Goal: Transaction & Acquisition: Purchase product/service

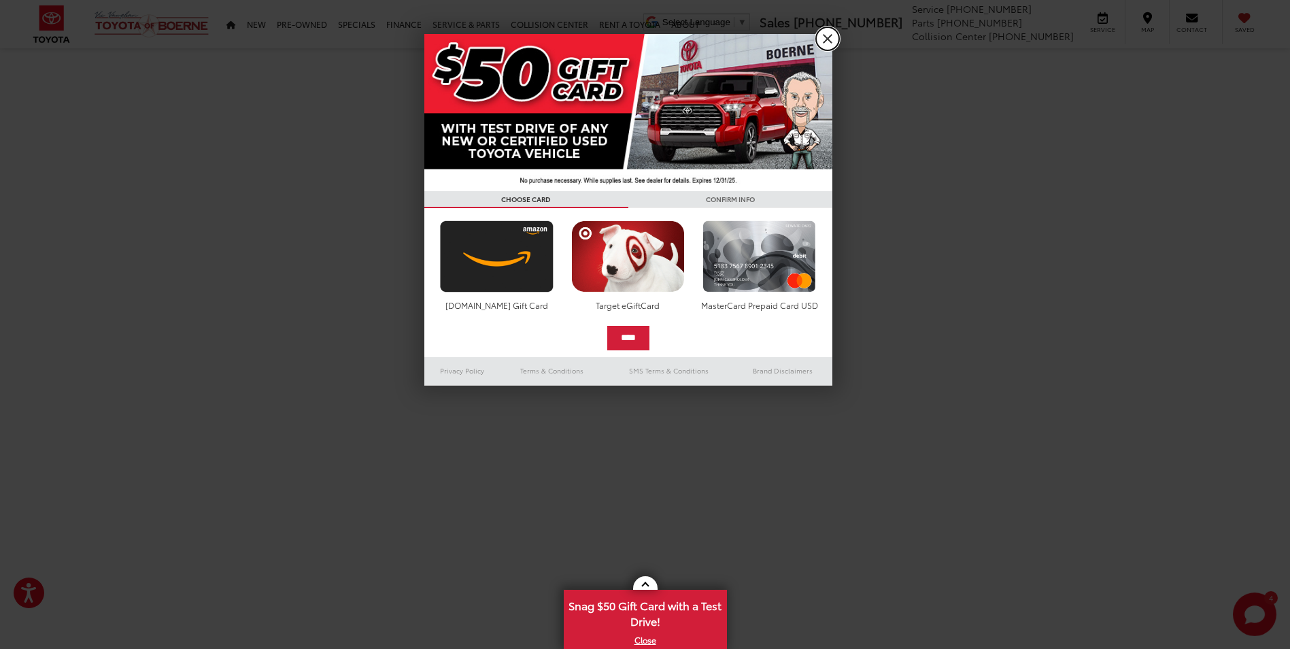
drag, startPoint x: 823, startPoint y: 38, endPoint x: 465, endPoint y: 35, distance: 358.5
click at [823, 38] on link "X" at bounding box center [827, 38] width 23 height 23
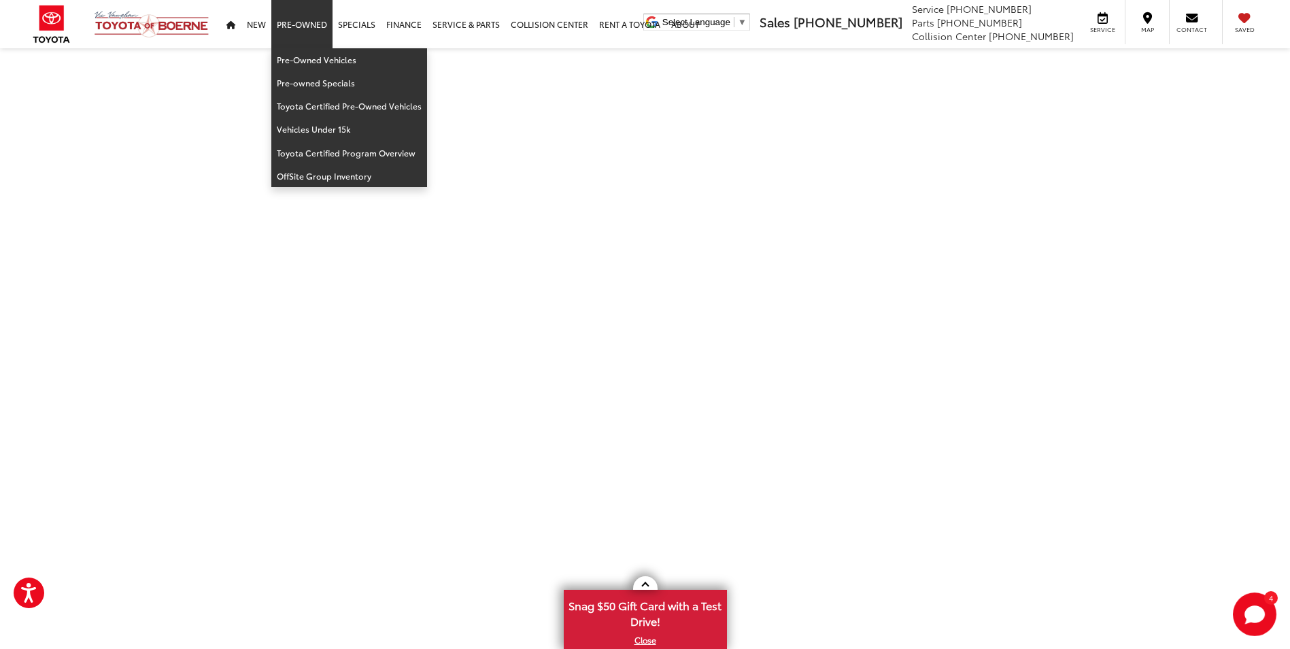
click at [305, 28] on link "Pre-Owned" at bounding box center [301, 24] width 61 height 48
click at [312, 63] on link "Pre-Owned Vehicles" at bounding box center [349, 59] width 156 height 23
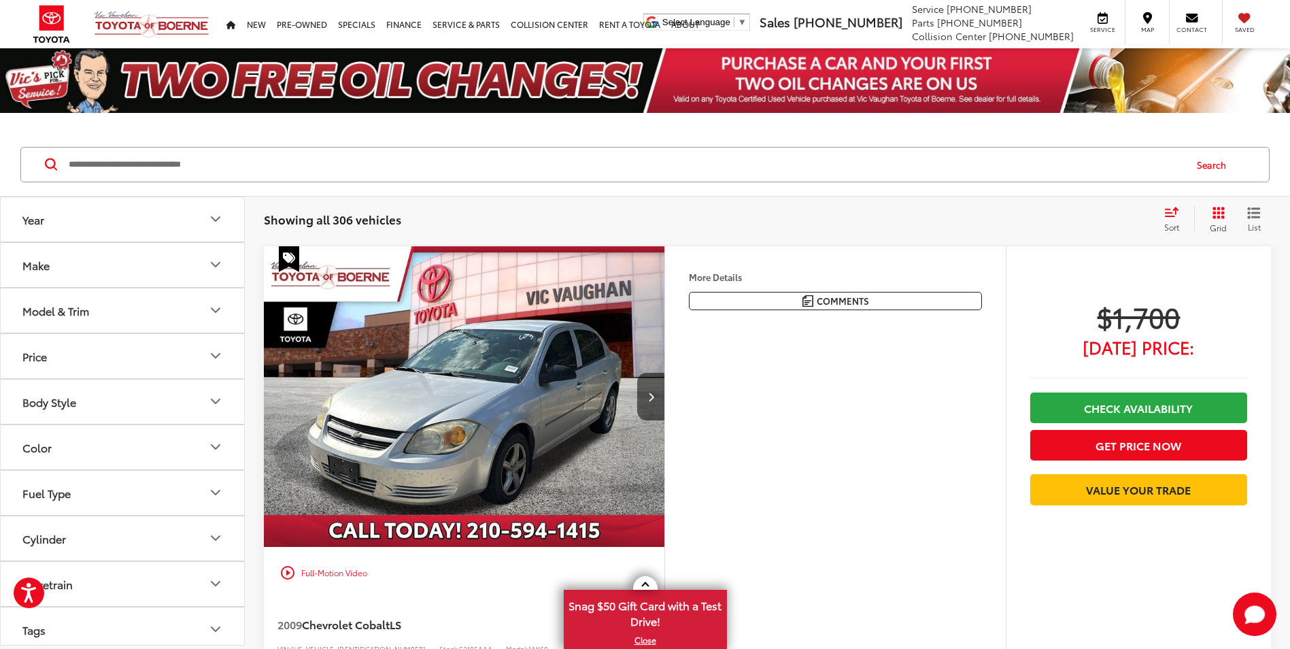
click at [71, 268] on button "Make" at bounding box center [123, 265] width 245 height 44
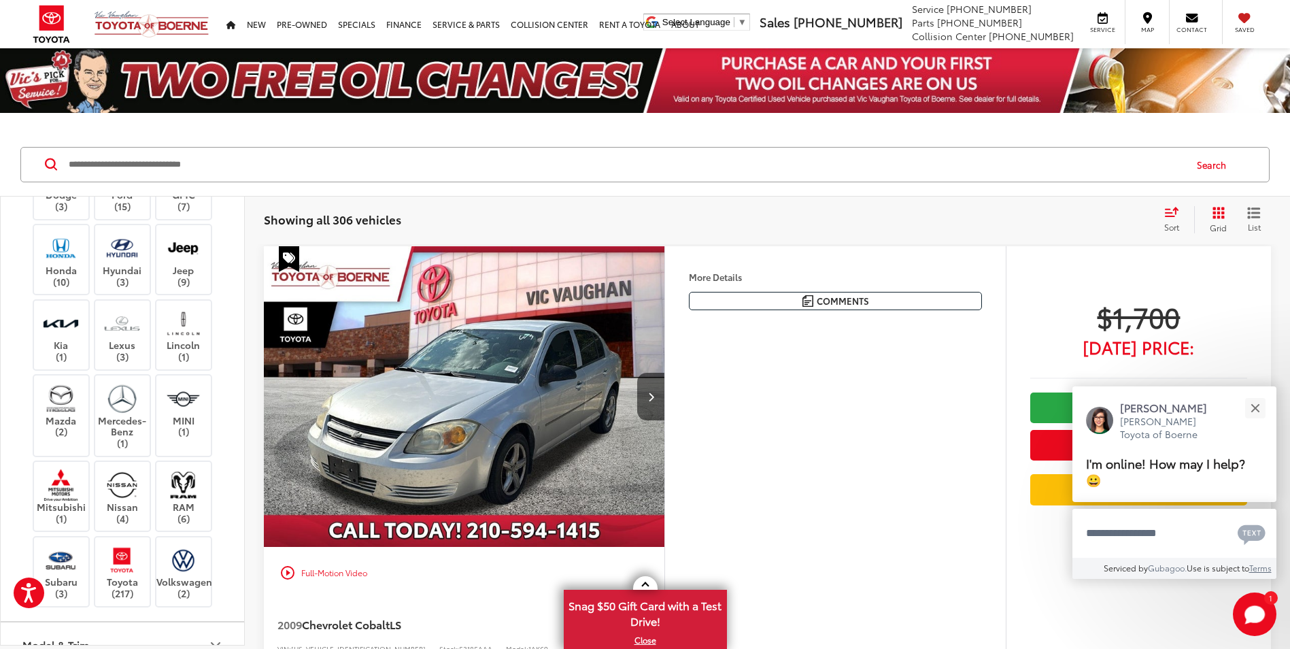
scroll to position [340, 0]
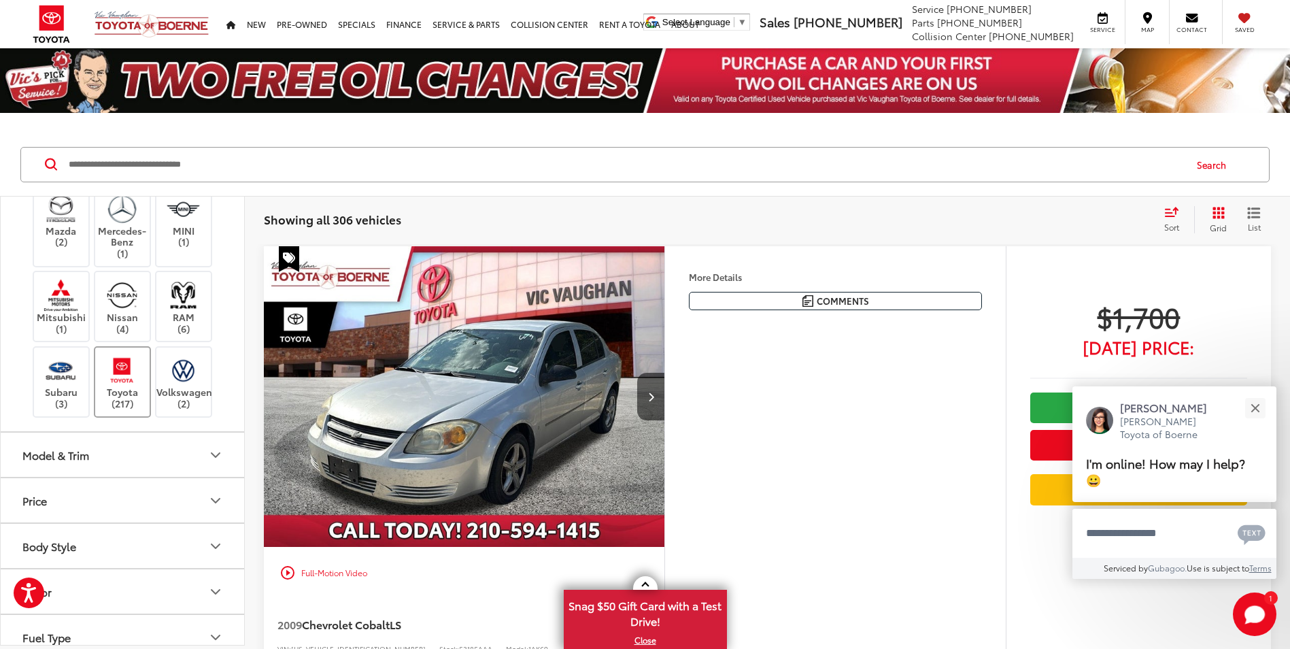
click at [120, 386] on img at bounding box center [121, 370] width 37 height 32
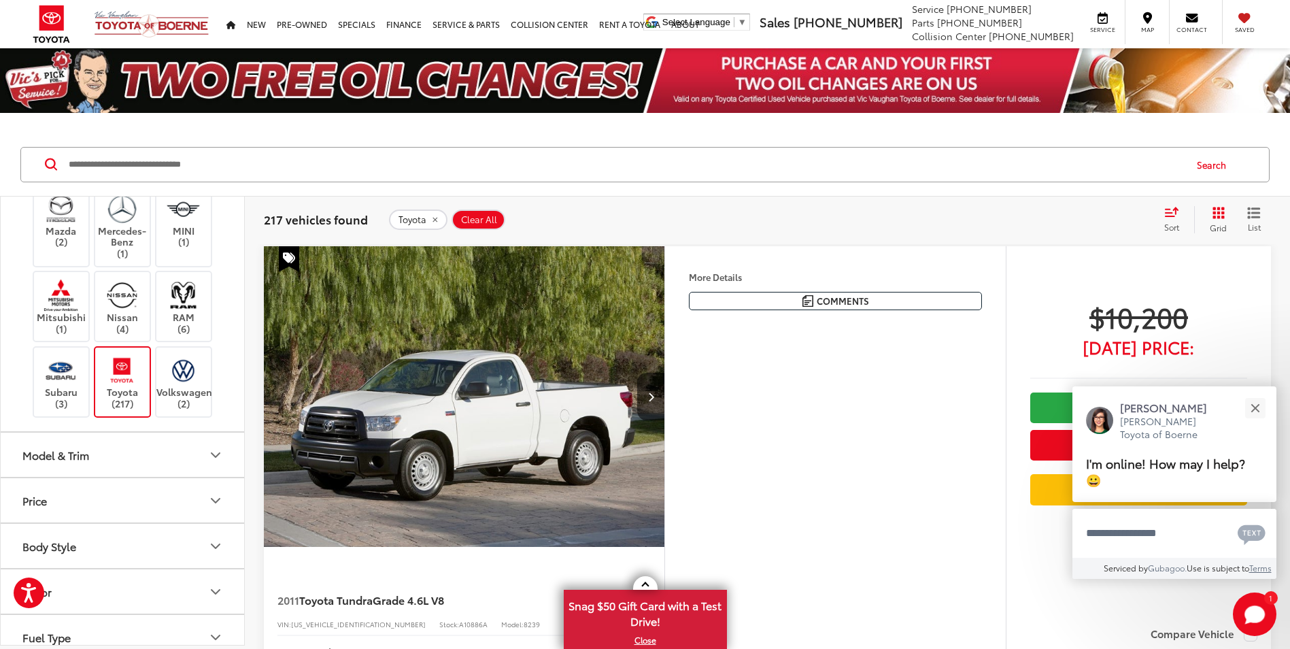
click at [90, 477] on button "Model & Trim" at bounding box center [123, 455] width 245 height 44
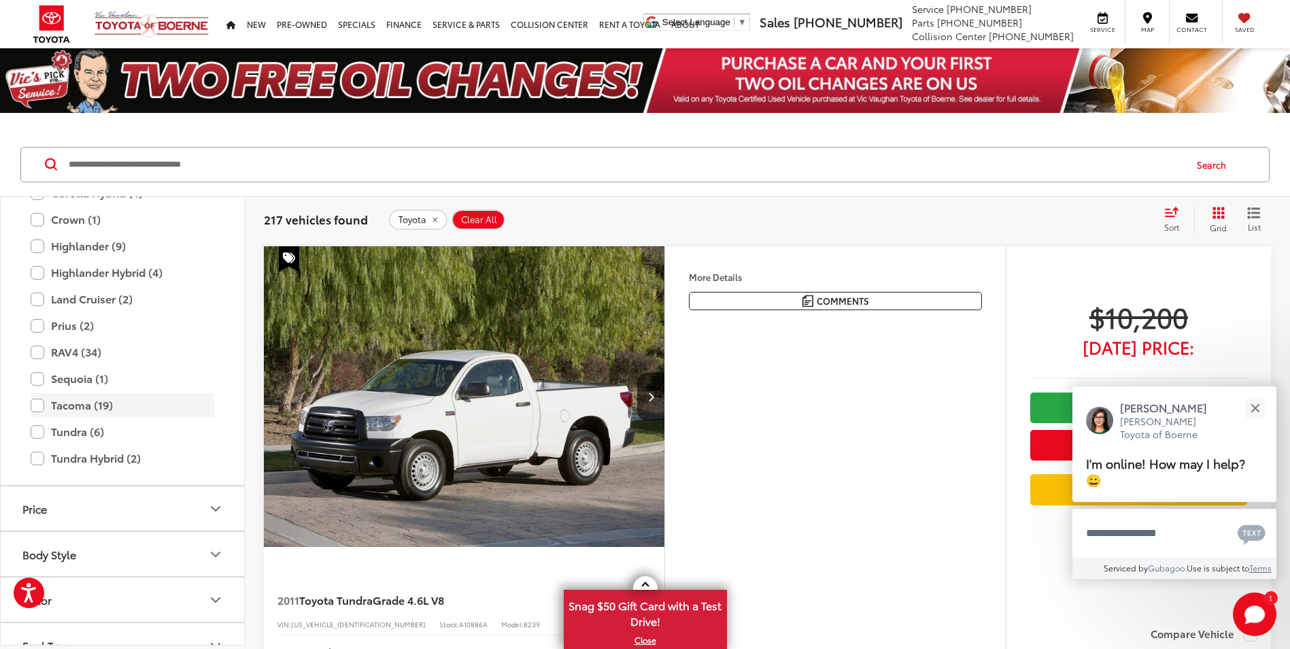
scroll to position [816, 0]
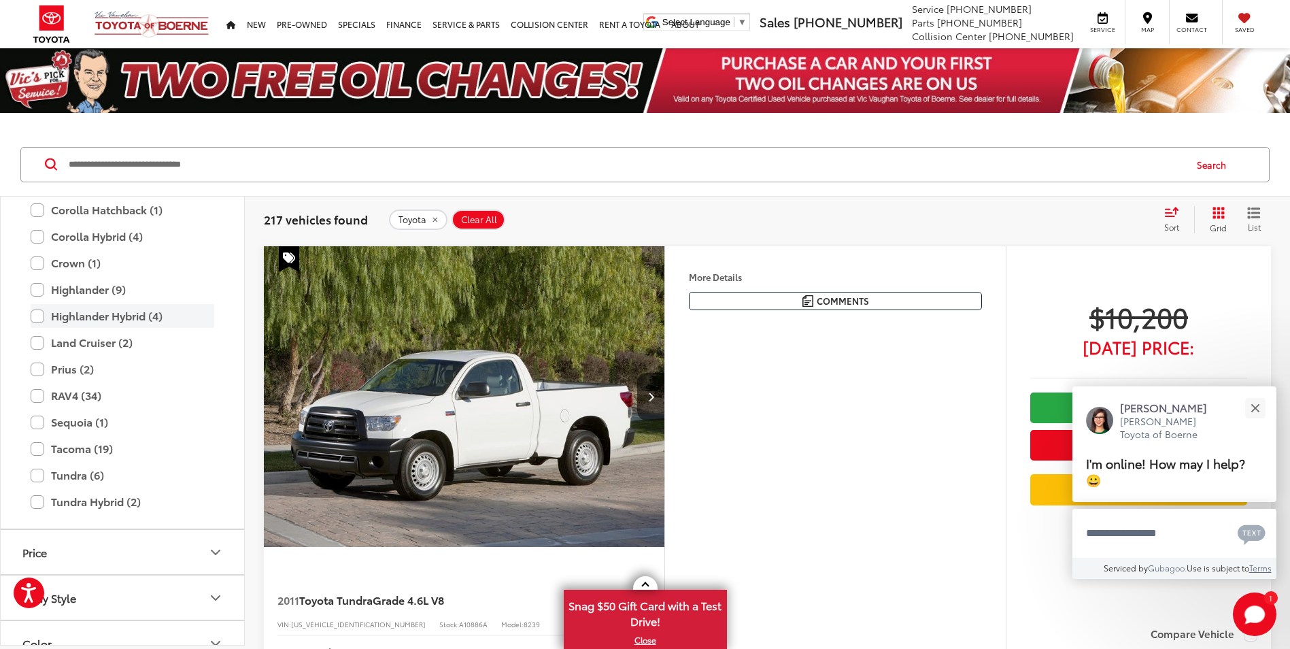
click at [39, 328] on label "Highlander Hybrid (4)" at bounding box center [123, 316] width 184 height 24
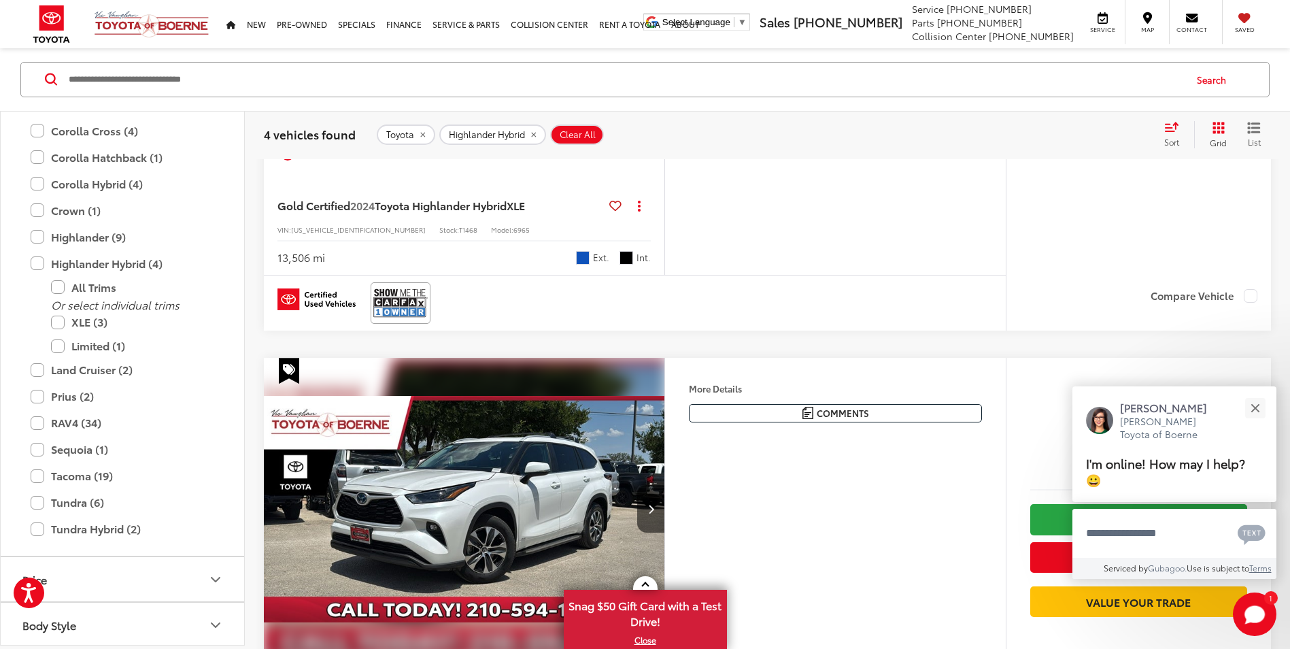
scroll to position [1428, 0]
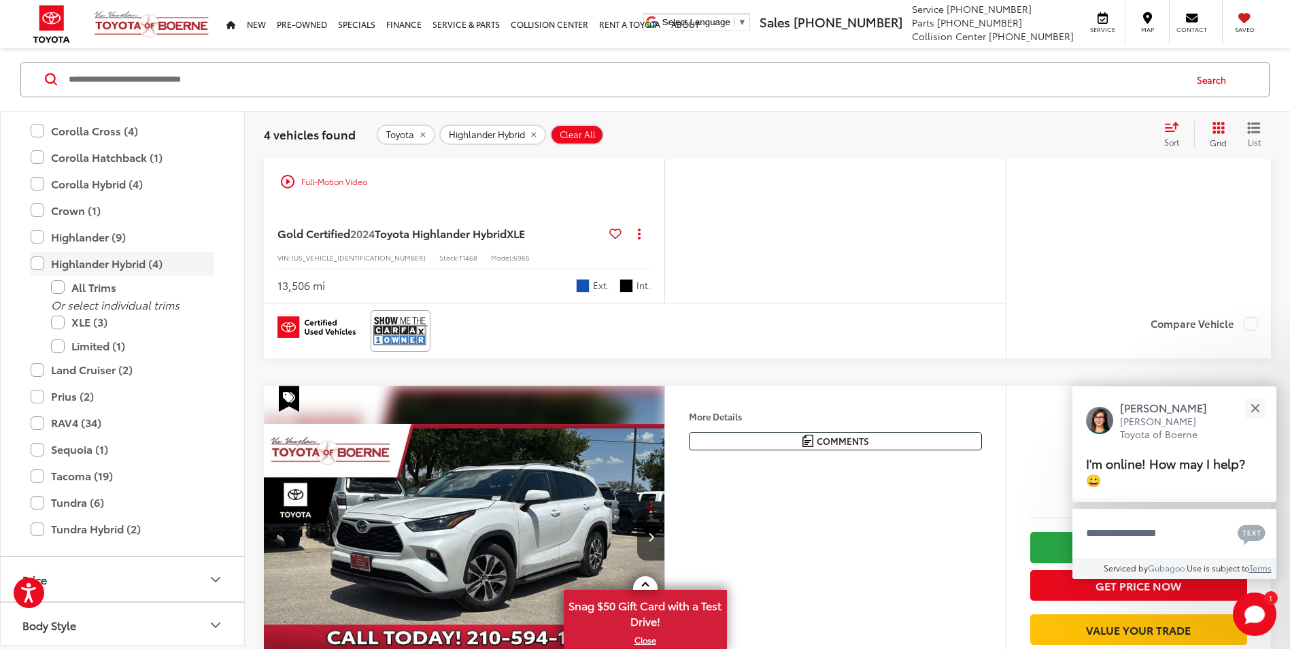
click at [40, 275] on label "Highlander Hybrid (4)" at bounding box center [123, 264] width 184 height 24
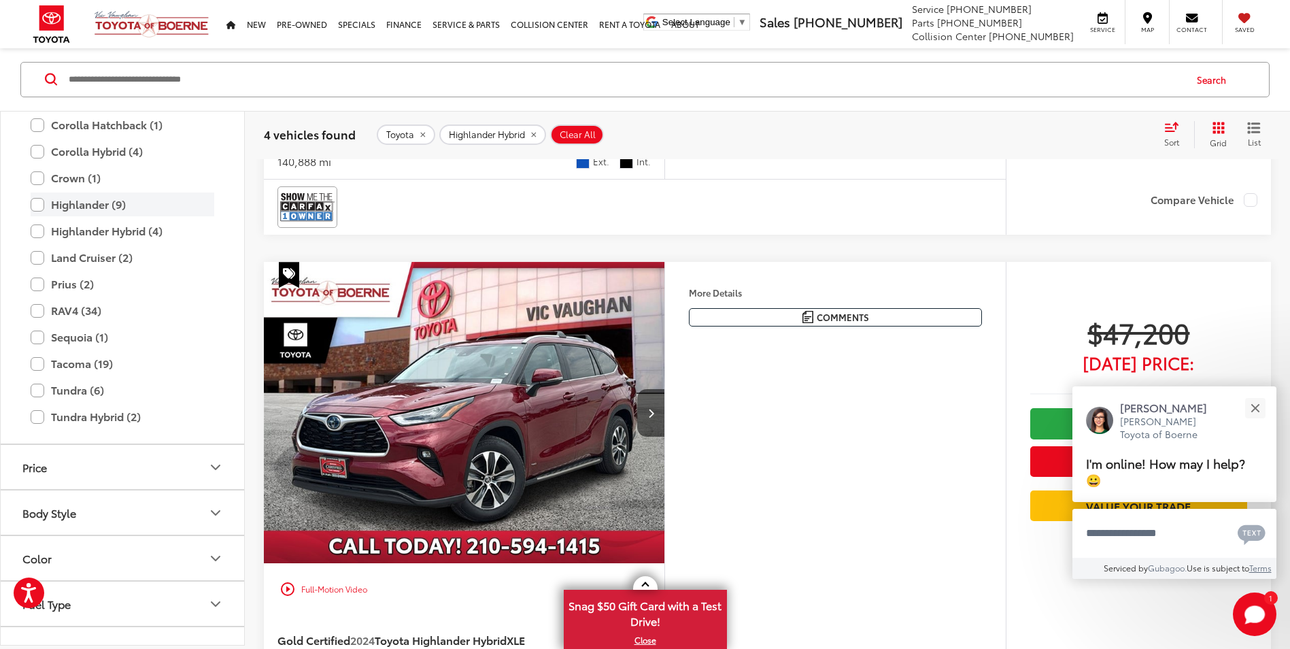
click at [35, 216] on label "Highlander (9)" at bounding box center [123, 204] width 184 height 24
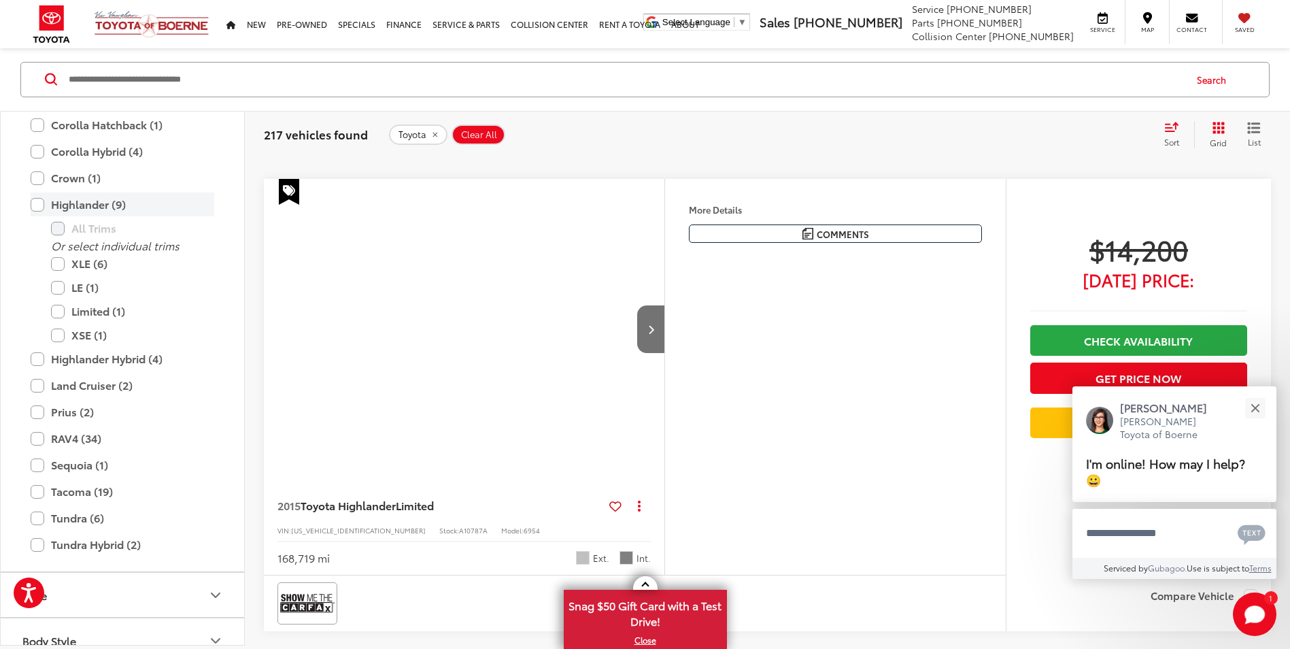
scroll to position [85, 0]
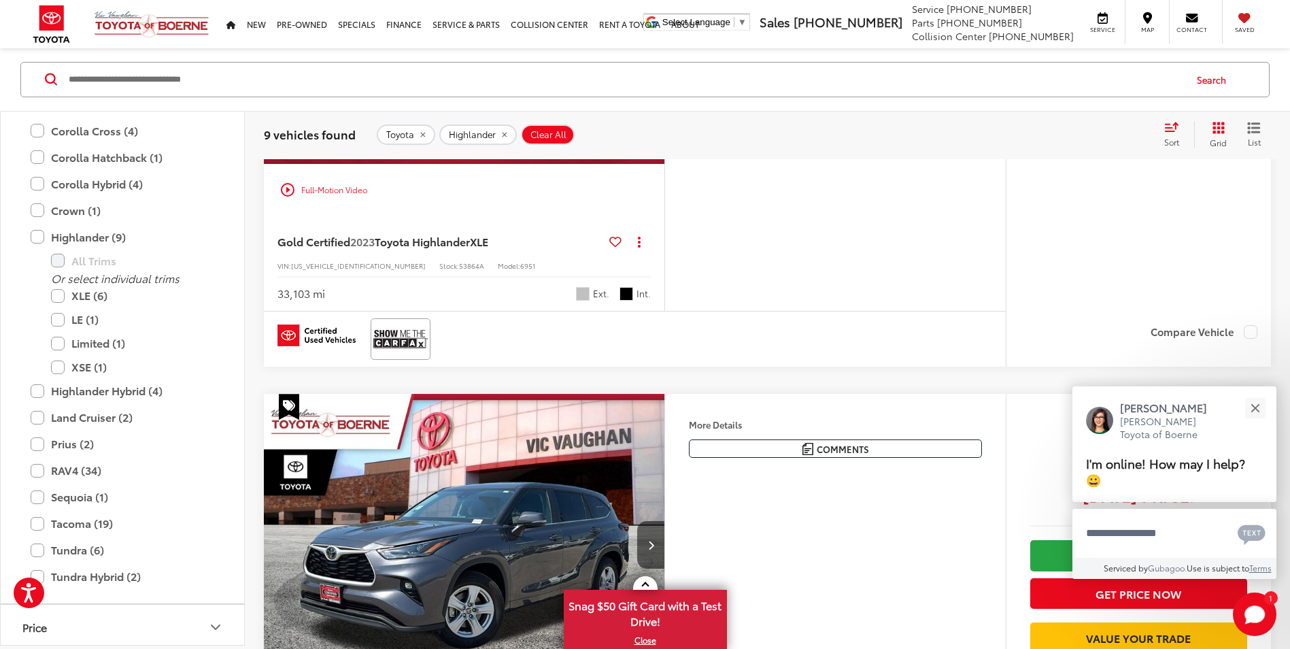
scroll to position [3758, 0]
